Goal: Transaction & Acquisition: Book appointment/travel/reservation

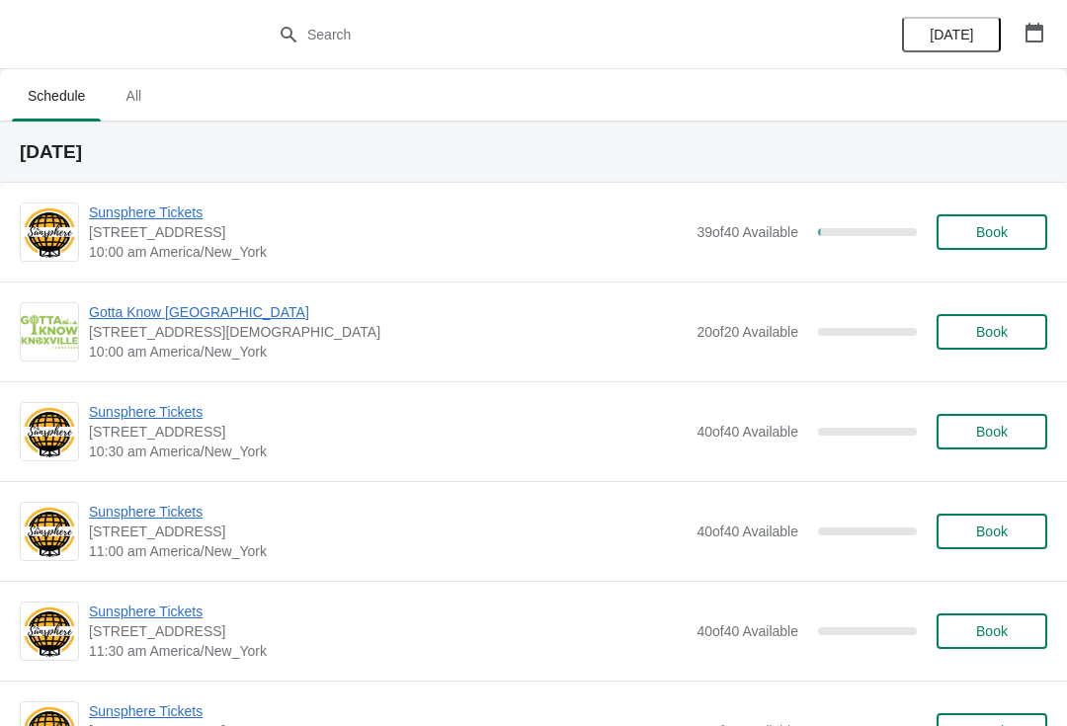
click at [178, 218] on span "Sunsphere Tickets" at bounding box center [388, 213] width 598 height 20
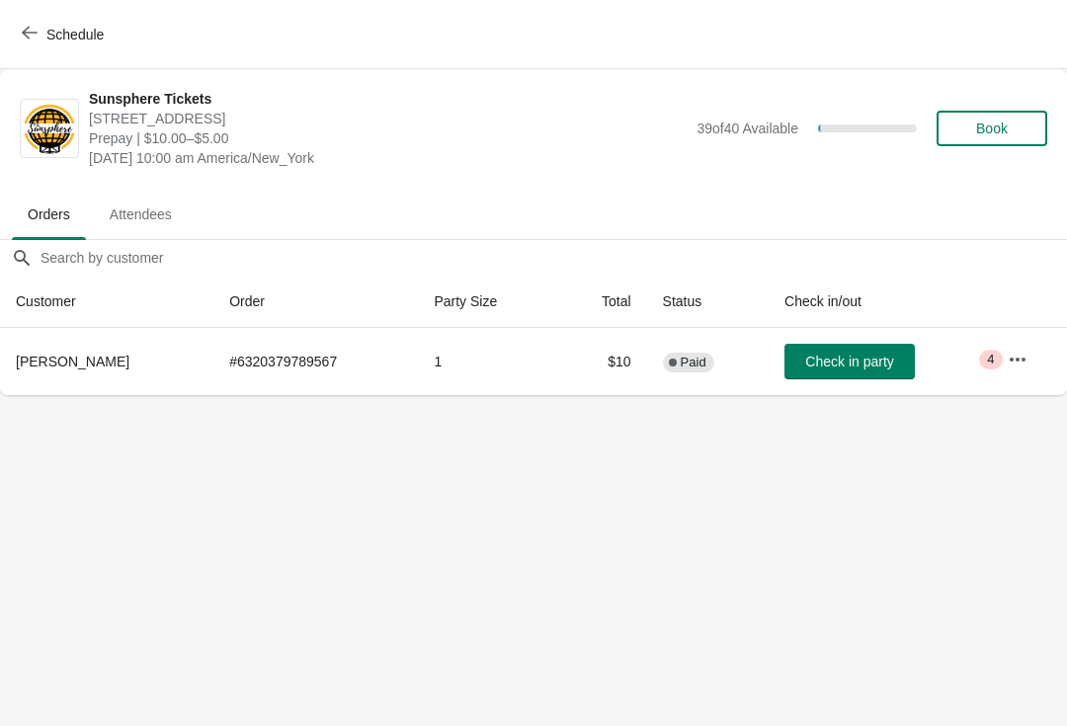
click at [876, 352] on button "Check in party" at bounding box center [850, 362] width 130 height 36
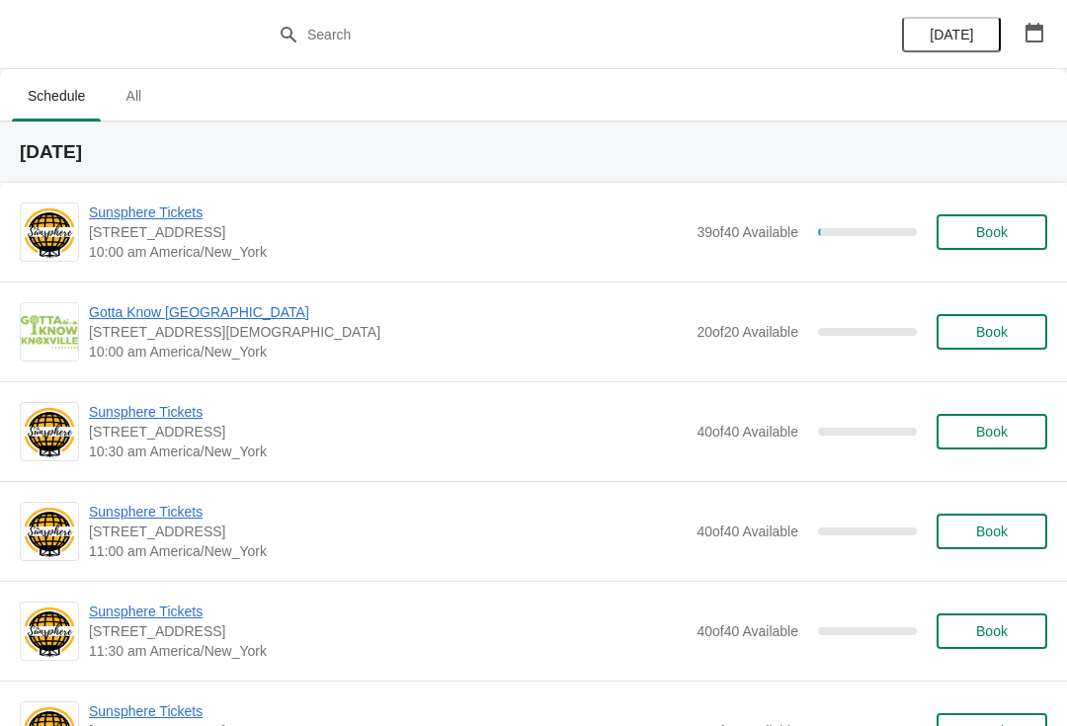
click at [995, 271] on div "Sunsphere Tickets 810 Clinch Avenue, Knoxville, TN, USA 10:00 am America/New_Yo…" at bounding box center [533, 232] width 1067 height 99
click at [1001, 240] on span "Book" at bounding box center [992, 232] width 32 height 16
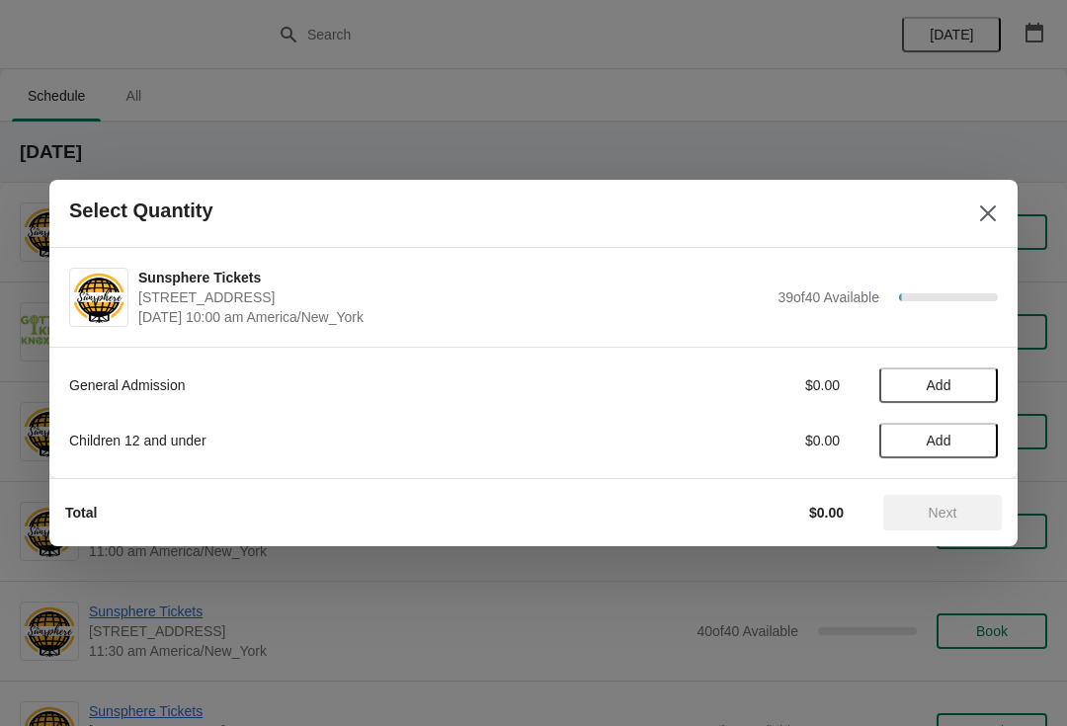
click at [975, 388] on span "Add" at bounding box center [938, 385] width 83 height 16
click at [973, 392] on icon at bounding box center [972, 385] width 21 height 21
click at [936, 497] on button "Next" at bounding box center [942, 513] width 119 height 36
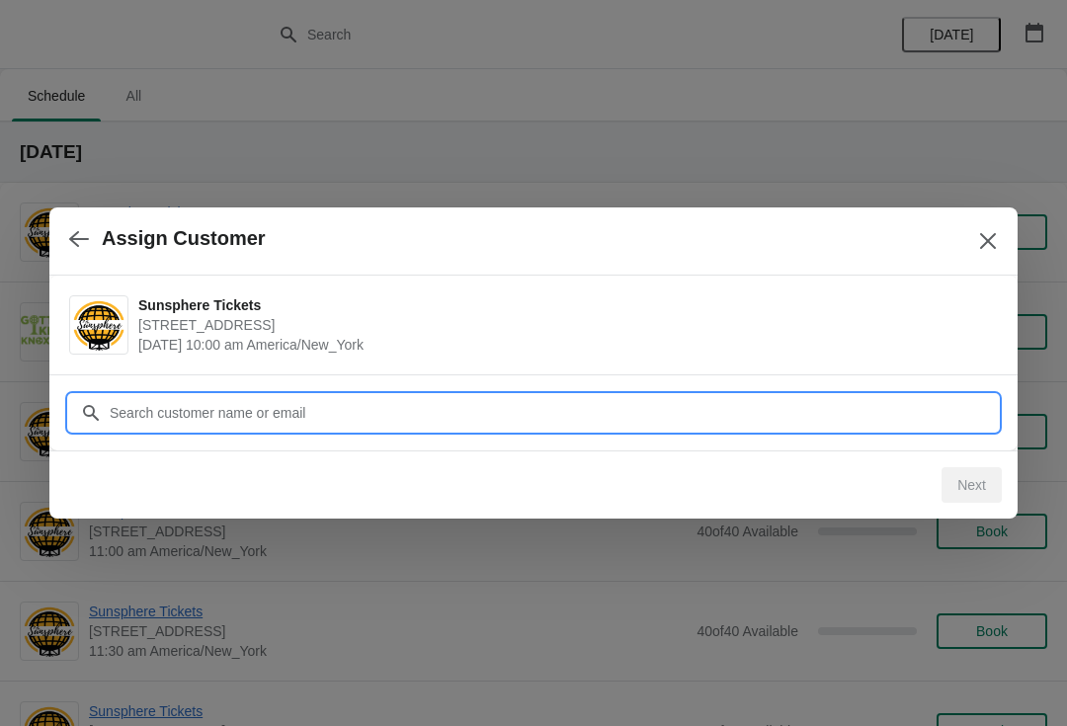
click at [931, 409] on input "Customer" at bounding box center [553, 413] width 889 height 36
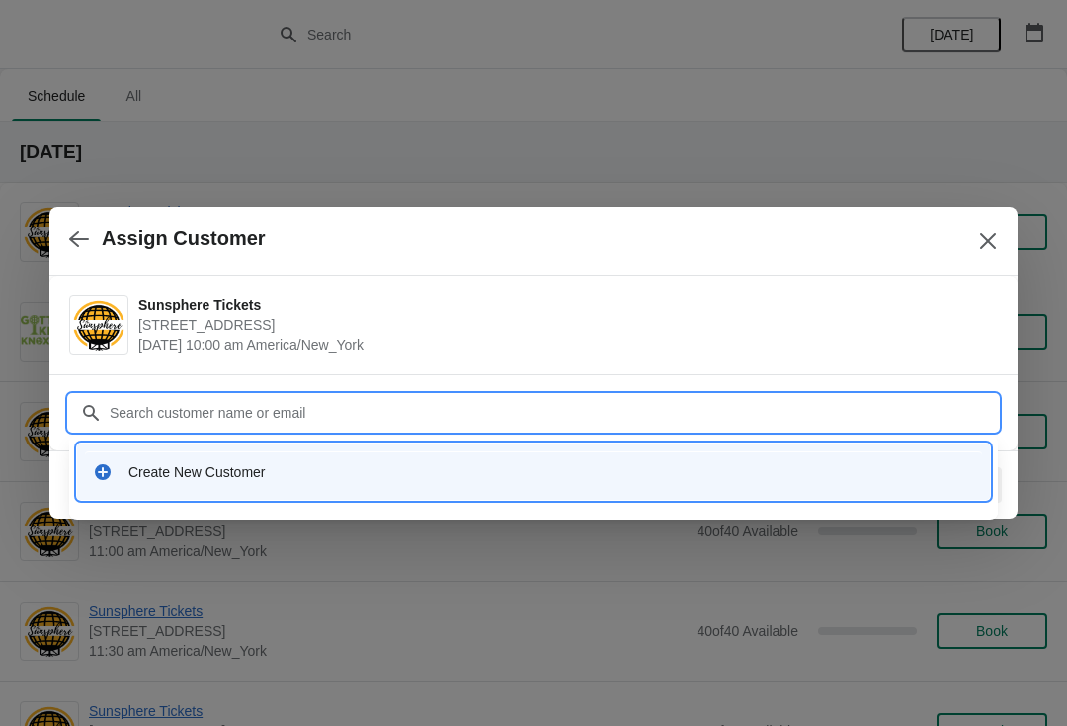
click at [621, 457] on div "Create New Customer" at bounding box center [533, 472] width 897 height 41
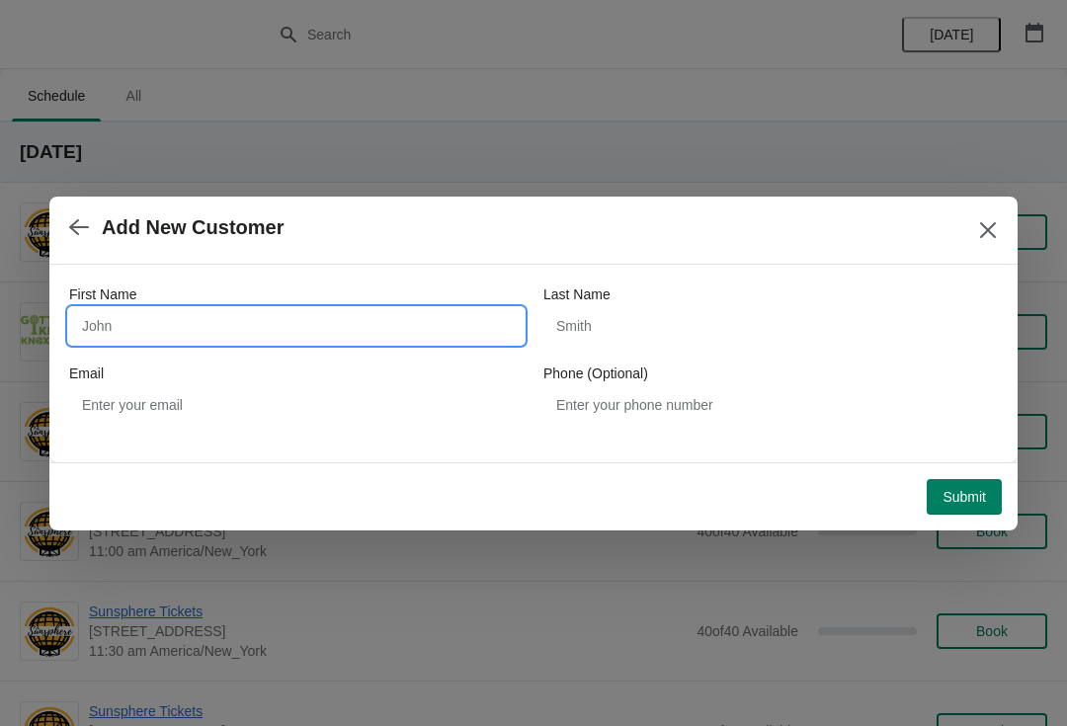
click at [388, 330] on input "First Name" at bounding box center [296, 326] width 455 height 36
type input "Walkin"
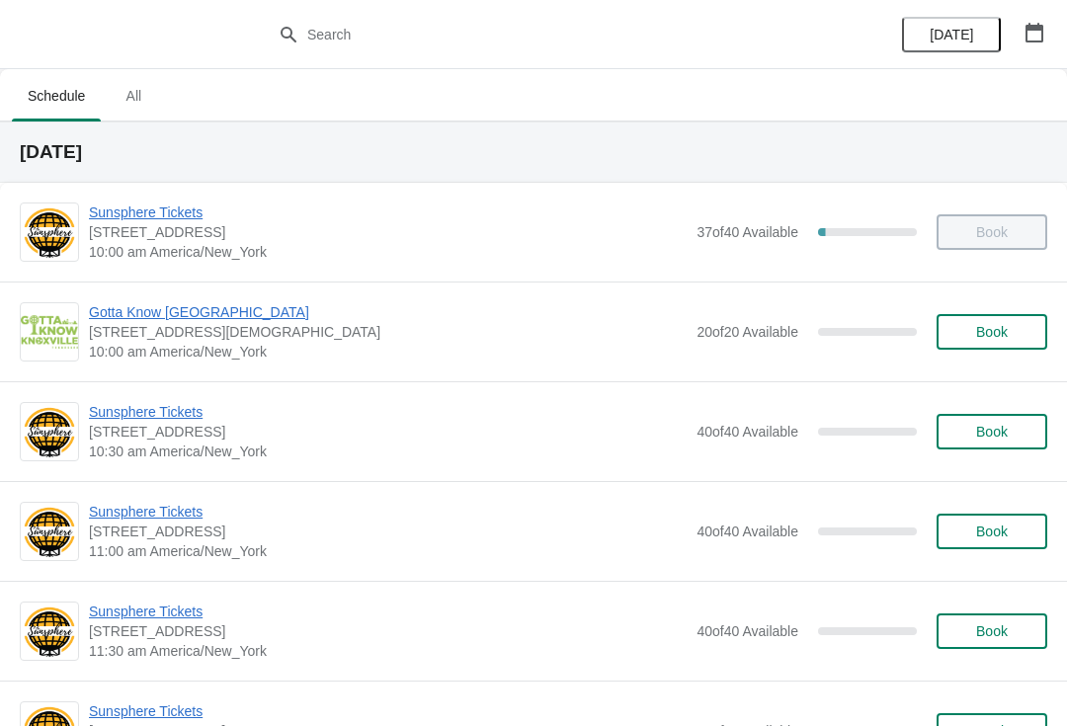
click at [988, 441] on button "Book" at bounding box center [992, 432] width 111 height 36
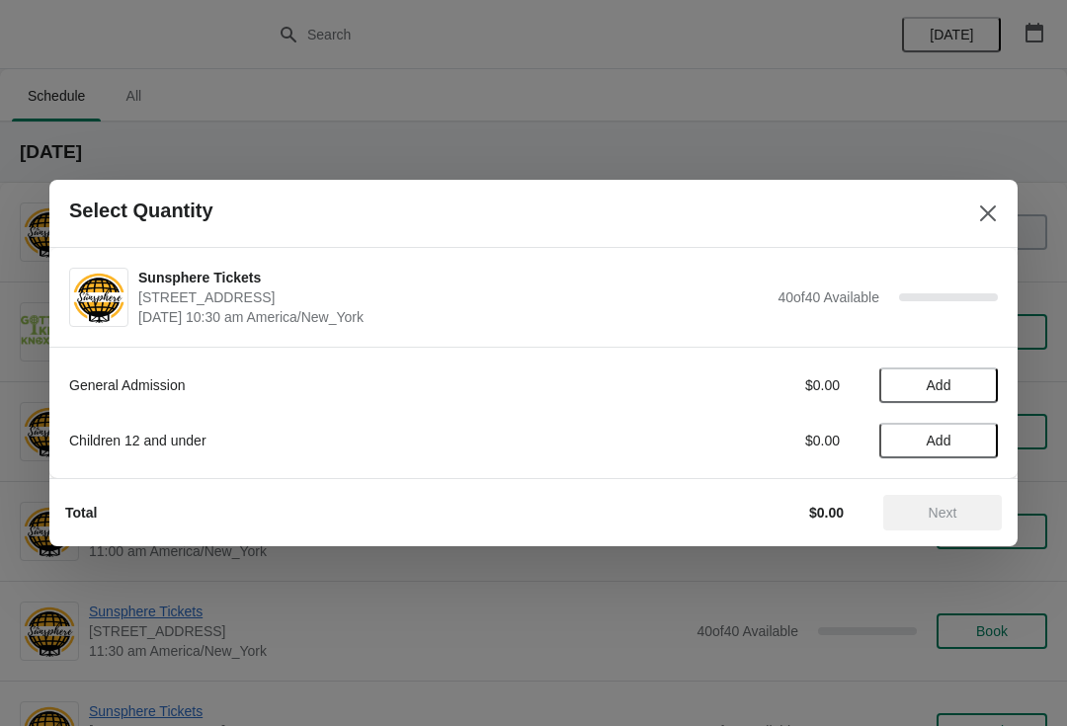
click at [948, 395] on button "Add" at bounding box center [938, 386] width 119 height 36
click at [981, 395] on icon at bounding box center [972, 385] width 21 height 21
click at [978, 377] on icon at bounding box center [972, 385] width 21 height 21
click at [981, 368] on div "General Admission $30.00 3" at bounding box center [533, 386] width 929 height 36
click at [973, 385] on icon at bounding box center [972, 385] width 7 height 7
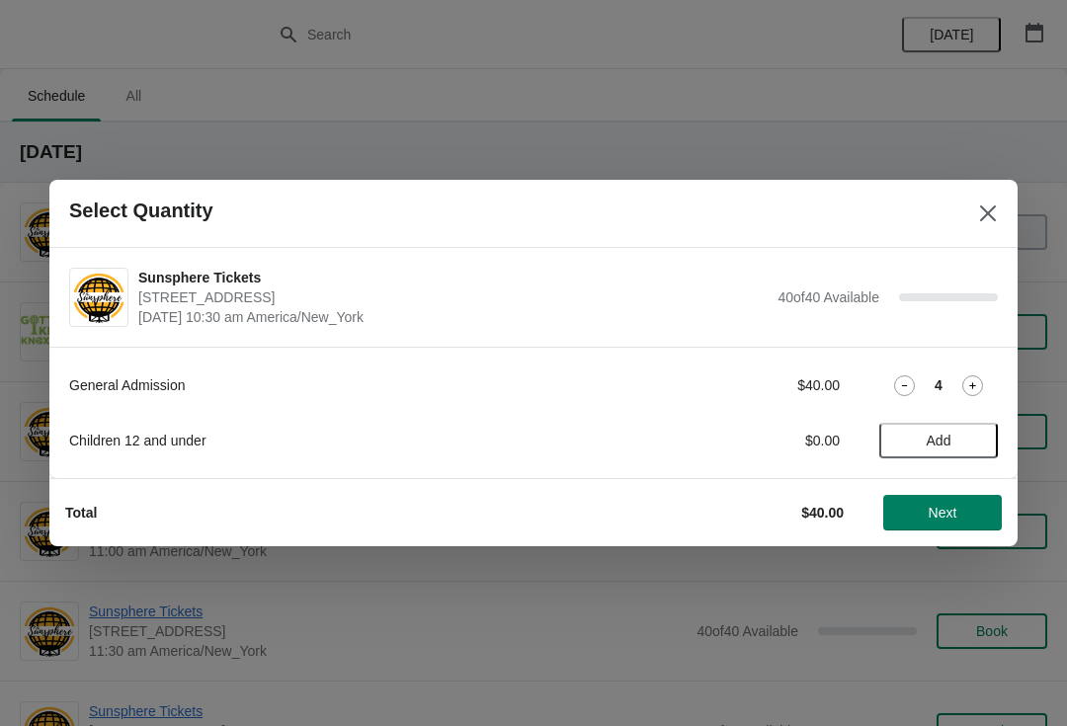
click at [932, 505] on span "Next" at bounding box center [943, 513] width 29 height 16
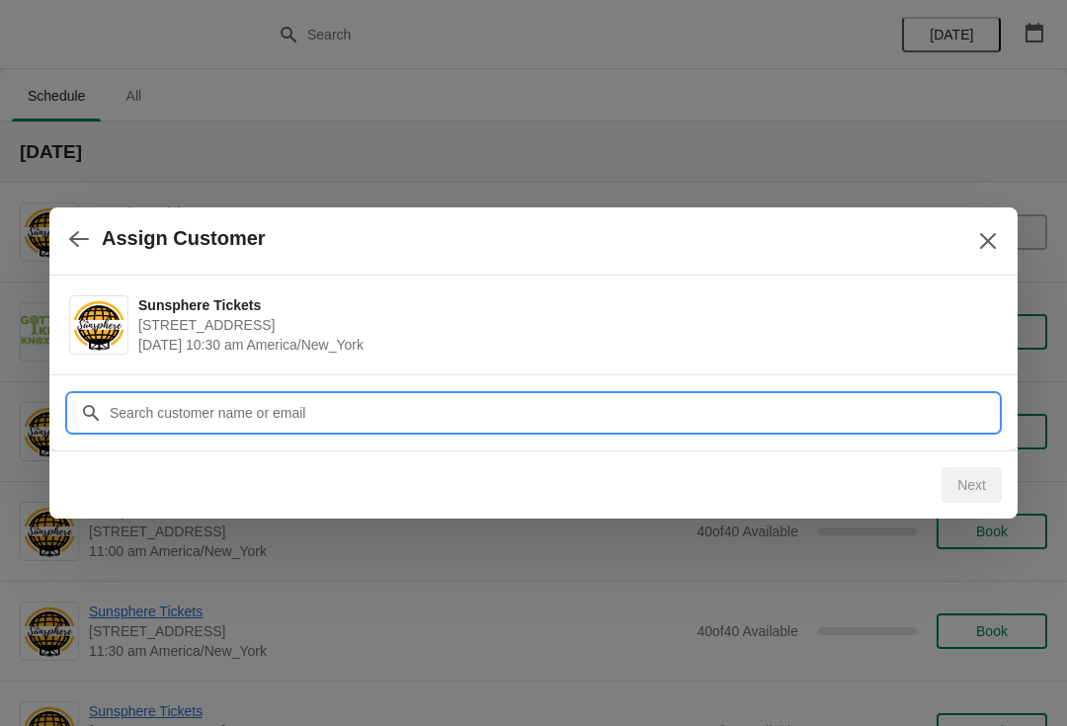
click at [877, 404] on input "Customer" at bounding box center [553, 413] width 889 height 36
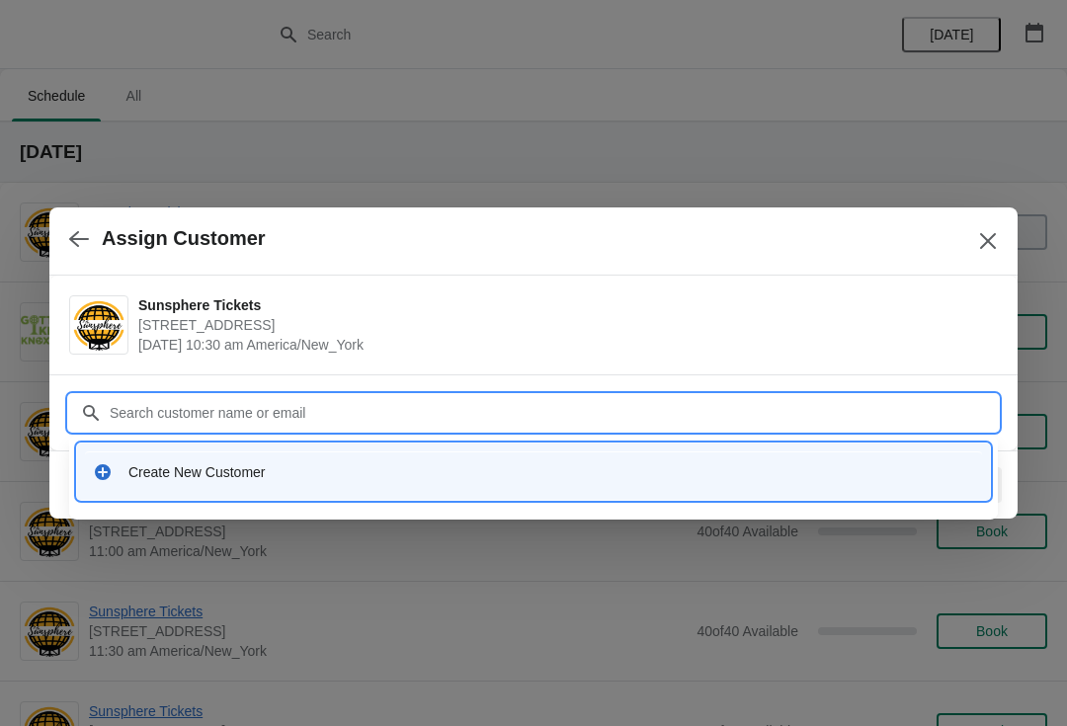
click at [637, 454] on div "Create New Customer" at bounding box center [533, 472] width 897 height 41
